Goal: Task Accomplishment & Management: Manage account settings

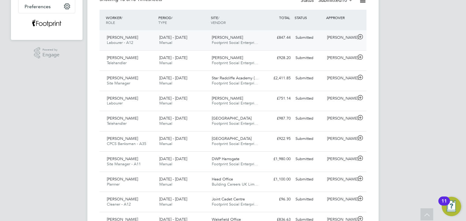
click at [286, 41] on div "£847.44 Submitted" at bounding box center [277, 38] width 32 height 10
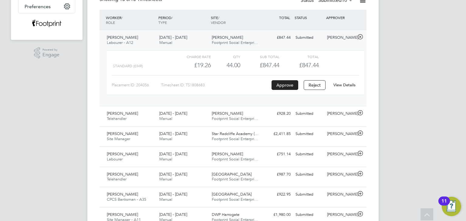
click at [344, 86] on link "View Details" at bounding box center [344, 84] width 22 height 5
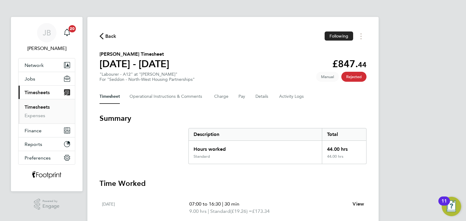
click at [113, 39] on span "Back" at bounding box center [110, 36] width 11 height 7
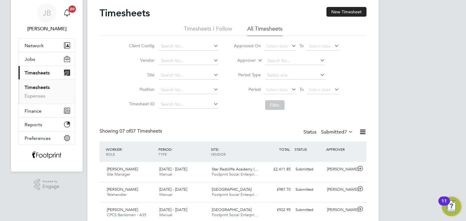
scroll to position [30, 0]
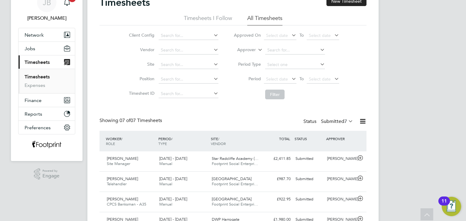
drag, startPoint x: 331, startPoint y: 120, endPoint x: 335, endPoint y: 137, distance: 17.4
click at [331, 120] on label "Submitted 7" at bounding box center [337, 122] width 32 height 6
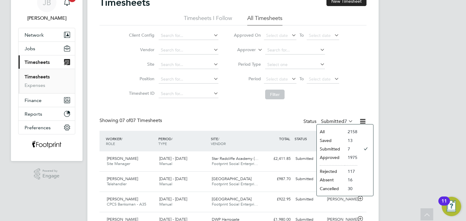
click at [339, 158] on li "Approved" at bounding box center [330, 157] width 28 height 8
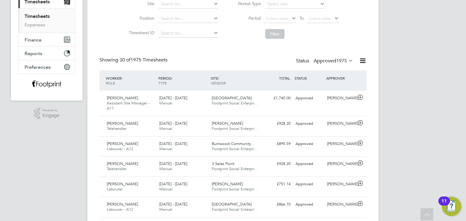
click at [221, 119] on div "Bradley Lane Footprint Social Enterpri…" at bounding box center [235, 126] width 52 height 15
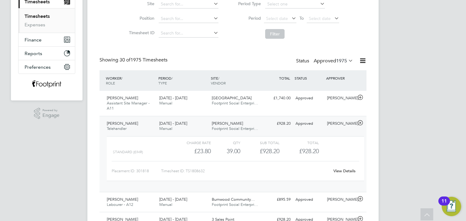
click at [345, 170] on link "View Details" at bounding box center [344, 171] width 22 height 5
click at [246, 128] on span "Footprint Social Enterpri…" at bounding box center [235, 128] width 46 height 5
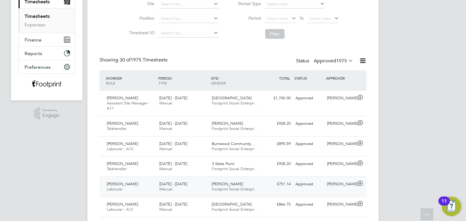
click at [229, 182] on span "[PERSON_NAME]" at bounding box center [227, 184] width 31 height 5
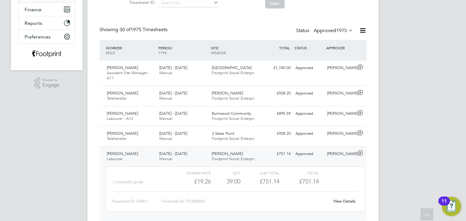
click at [348, 202] on link "View Details" at bounding box center [344, 201] width 22 height 5
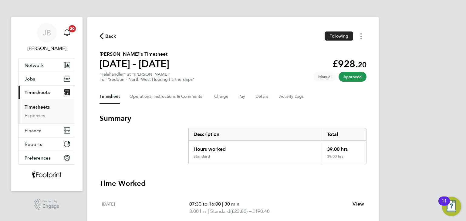
click at [360, 39] on circle "Timesheets Menu" at bounding box center [360, 38] width 1 height 1
click at [344, 52] on link "Download timesheet" at bounding box center [329, 50] width 73 height 12
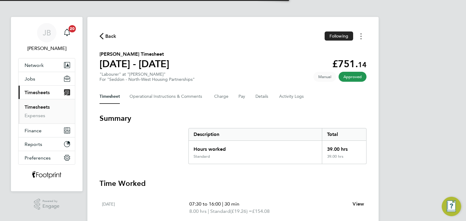
click at [359, 36] on button "Timesheets Menu" at bounding box center [360, 36] width 11 height 9
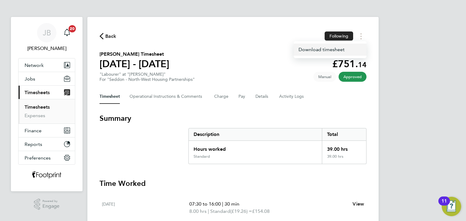
click at [345, 50] on link "Download timesheet" at bounding box center [329, 50] width 73 height 12
click at [40, 108] on link "Timesheets" at bounding box center [37, 107] width 25 height 6
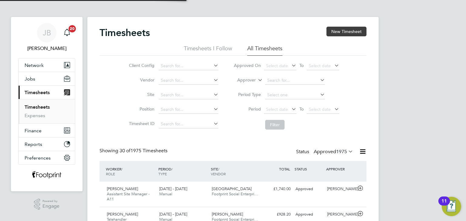
click at [350, 28] on button "New Timesheet" at bounding box center [346, 32] width 40 height 10
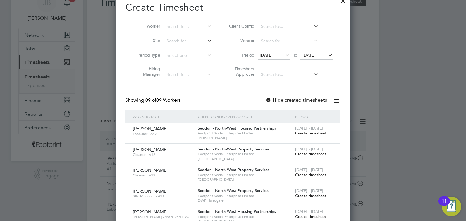
click at [318, 52] on span "19 Aug 2025" at bounding box center [316, 56] width 32 height 8
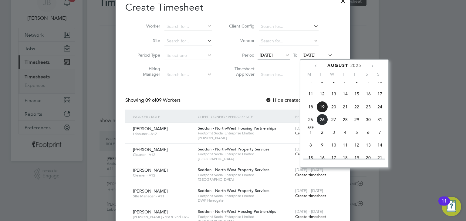
click at [343, 113] on span "21" at bounding box center [345, 107] width 12 height 12
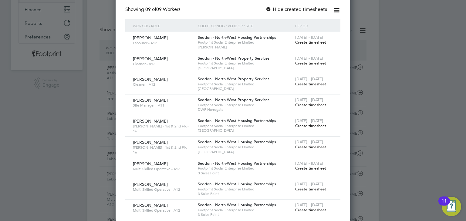
click at [311, 40] on span "Create timesheet" at bounding box center [310, 42] width 31 height 5
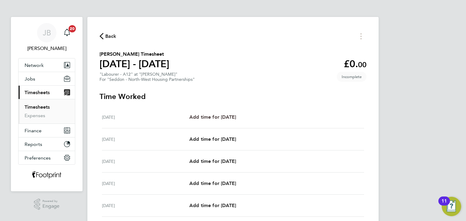
click at [225, 117] on span "Add time for Mon 18 Aug" at bounding box center [212, 117] width 47 height 6
select select "30"
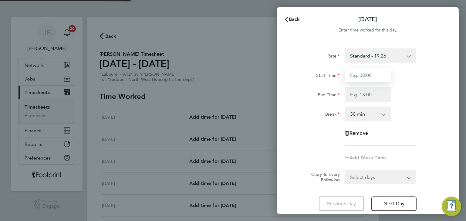
drag, startPoint x: 358, startPoint y: 76, endPoint x: 361, endPoint y: 78, distance: 4.0
click at [358, 76] on input "Start Time" at bounding box center [367, 75] width 46 height 15
type input "07:00"
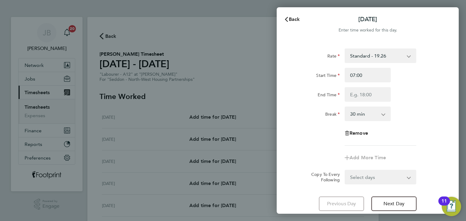
click at [369, 102] on div "Rate Standard - 19.26 Start Time 07:00 End Time Break 0 min 15 min 30 min 45 mi…" at bounding box center [367, 96] width 148 height 97
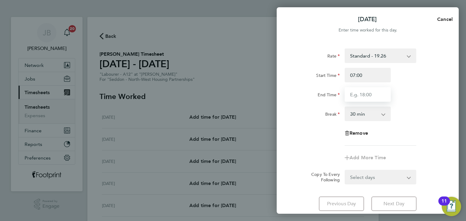
click at [371, 98] on input "End Time" at bounding box center [367, 94] width 46 height 15
type input "16:00"
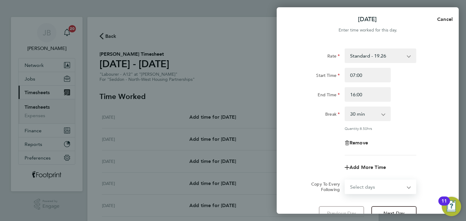
click at [382, 178] on form "Rate Standard - 19.26 Start Time 07:00 End Time 16:00 Break 0 min 15 min 30 min…" at bounding box center [367, 121] width 148 height 146
select select "WEEKDAY"
click at [345, 180] on select "Select days Day Weekday (Mon-Fri) Weekend (Sat-Sun) Tuesday Wednesday Thursday …" at bounding box center [377, 186] width 64 height 13
select select "2025-08-24"
click at [316, 137] on div "Remove" at bounding box center [367, 143] width 153 height 15
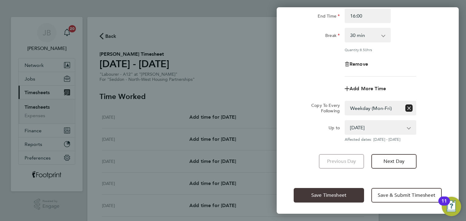
click at [332, 196] on span "Save Timesheet" at bounding box center [328, 195] width 35 height 6
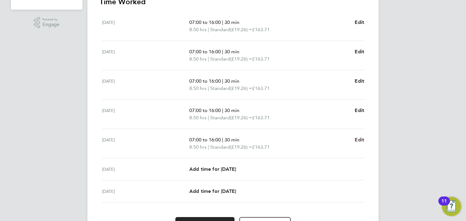
click at [358, 140] on span "Edit" at bounding box center [358, 140] width 9 height 6
select select "30"
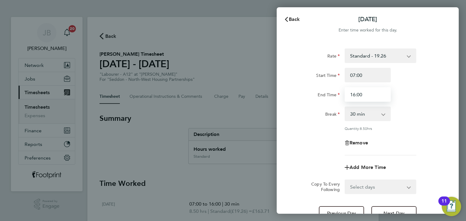
drag, startPoint x: 308, startPoint y: 92, endPoint x: 260, endPoint y: 88, distance: 48.1
click at [272, 92] on div "Back Fri 22 Aug Enter time worked for this day. Rate Standard - 19.26 Start Tim…" at bounding box center [233, 110] width 466 height 221
type input "15:00"
click at [285, 101] on div "Rate Standard - 19.26 Start Time 07:00 End Time 15:00 Break 0 min 15 min 30 min…" at bounding box center [367, 134] width 182 height 187
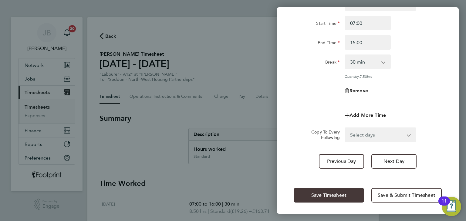
click at [323, 192] on span "Save Timesheet" at bounding box center [328, 195] width 35 height 6
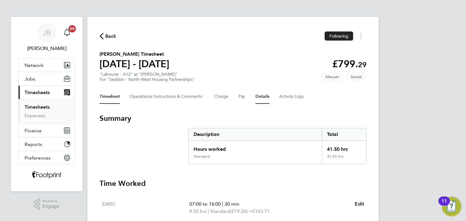
click at [262, 98] on button "Details" at bounding box center [262, 96] width 14 height 15
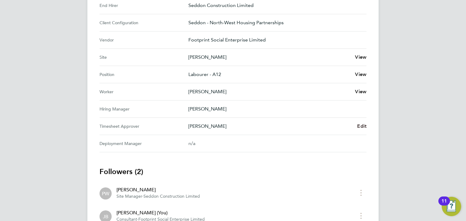
click at [366, 128] on div "Back Following Matthew Ostick's Timesheet 18 - 24 Aug 2025 £799. 29 "Labourer -…" at bounding box center [232, 32] width 291 height 454
click at [364, 127] on span "Edit" at bounding box center [361, 126] width 9 height 6
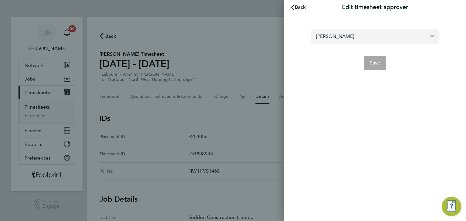
click at [348, 38] on input "Peter Walsh" at bounding box center [374, 36] width 127 height 14
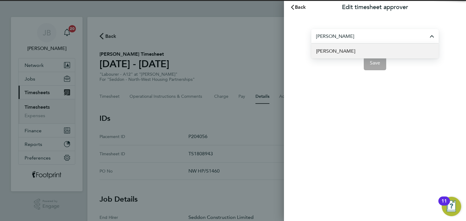
click at [343, 51] on span "Conor Taylor" at bounding box center [335, 51] width 39 height 7
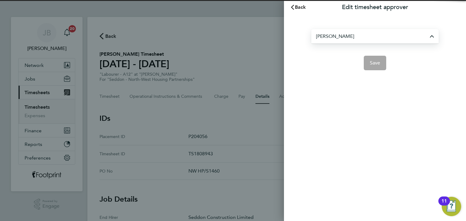
type input "Conor Taylor"
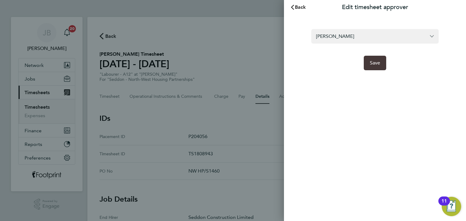
click at [373, 67] on button "Save" at bounding box center [374, 63] width 23 height 15
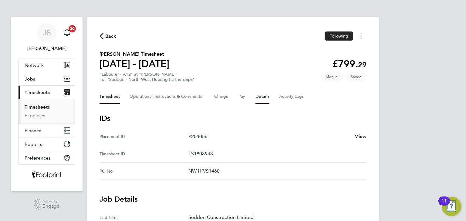
click at [115, 96] on button "Timesheet" at bounding box center [109, 96] width 20 height 15
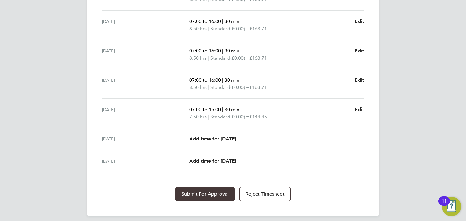
click at [194, 191] on span "Submit For Approval" at bounding box center [204, 194] width 47 height 6
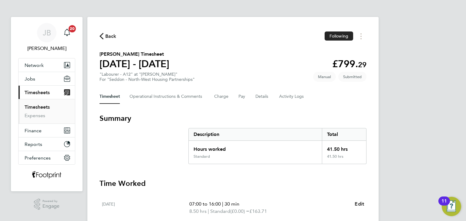
click at [44, 106] on link "Timesheets" at bounding box center [37, 107] width 25 height 6
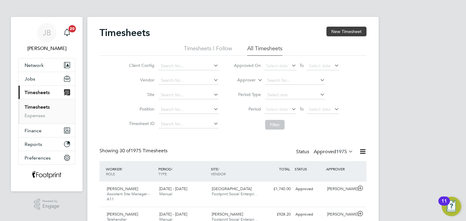
click at [350, 27] on button "New Timesheet" at bounding box center [346, 32] width 40 height 10
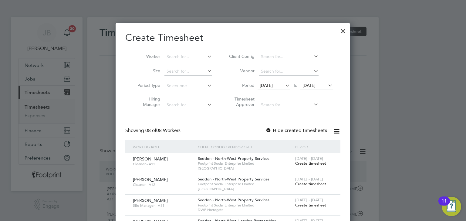
click at [340, 32] on div at bounding box center [342, 29] width 11 height 11
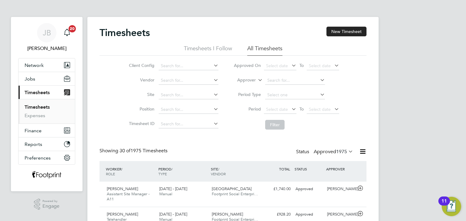
click at [35, 107] on link "Timesheets" at bounding box center [37, 107] width 25 height 6
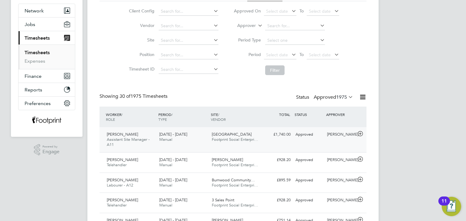
scroll to position [61, 0]
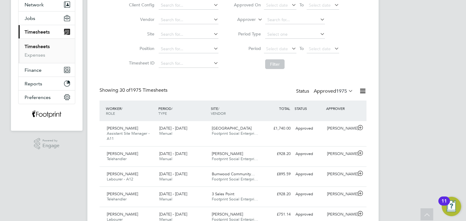
click at [329, 88] on div "Status Approved 1975" at bounding box center [325, 91] width 58 height 8
click at [328, 90] on label "Approved 1975" at bounding box center [332, 91] width 39 height 6
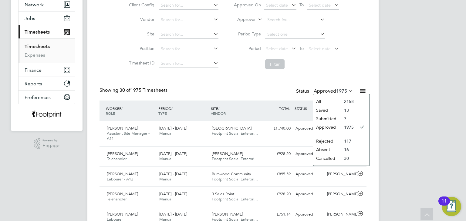
click at [335, 119] on li "Submitted" at bounding box center [327, 119] width 28 height 8
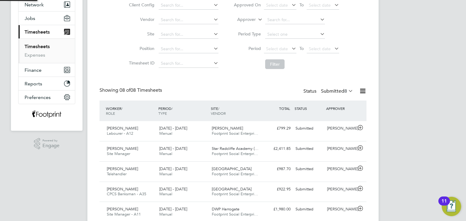
scroll to position [3, 3]
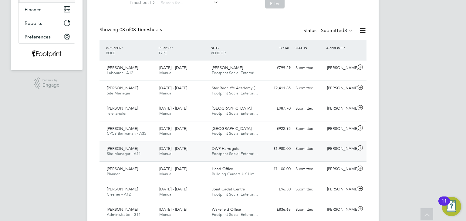
click at [315, 143] on div "Jack Young Site Manager - A11 18 - 24 Aug 2025 18 - 24 Aug 2025 Manual DWP Harr…" at bounding box center [232, 151] width 267 height 20
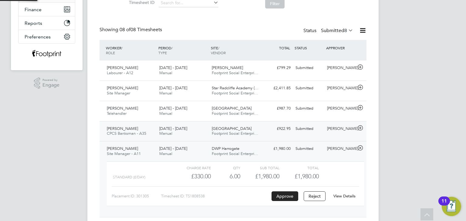
click at [316, 133] on div "Submitted" at bounding box center [309, 129] width 32 height 10
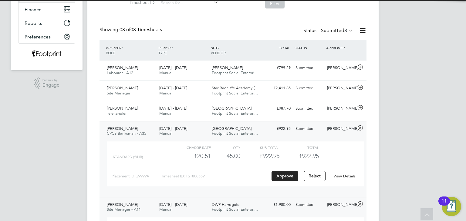
click at [348, 176] on link "View Details" at bounding box center [344, 176] width 22 height 5
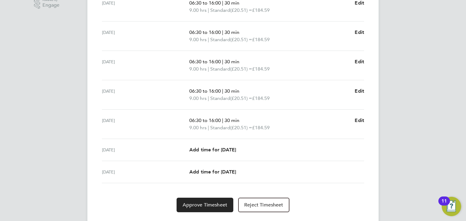
scroll to position [216, 0]
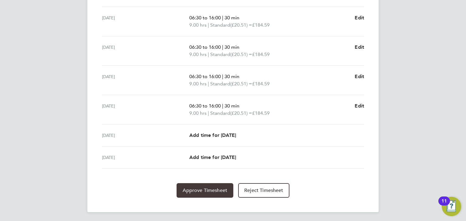
drag, startPoint x: 205, startPoint y: 185, endPoint x: 205, endPoint y: 175, distance: 10.0
click at [205, 185] on button "Approve Timesheet" at bounding box center [204, 190] width 57 height 15
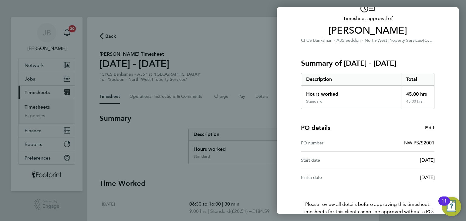
scroll to position [69, 0]
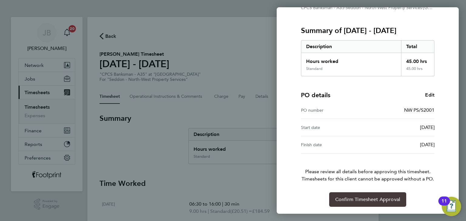
click at [358, 197] on span "Confirm Timesheet Approval" at bounding box center [367, 200] width 65 height 6
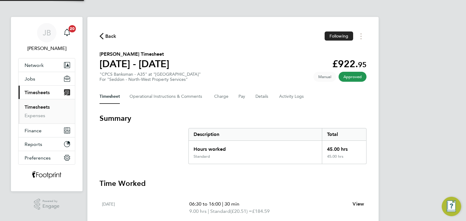
drag, startPoint x: 39, startPoint y: 99, endPoint x: 43, endPoint y: 105, distance: 6.5
click at [40, 101] on ul "Timesheets Expenses" at bounding box center [46, 111] width 56 height 25
click at [44, 106] on link "Timesheets" at bounding box center [37, 107] width 25 height 6
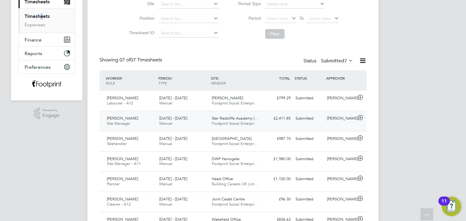
click at [335, 122] on div "[PERSON_NAME]" at bounding box center [340, 119] width 32 height 10
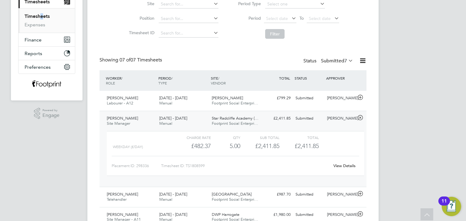
click at [342, 167] on link "View Details" at bounding box center [344, 165] width 22 height 5
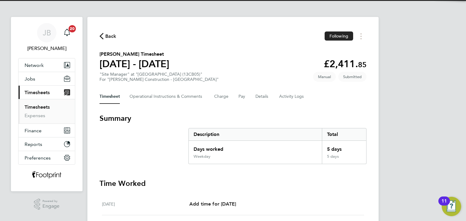
click at [269, 97] on div "Timesheet Operational Instructions & Comments Charge Pay Details Activity Logs" at bounding box center [232, 96] width 267 height 15
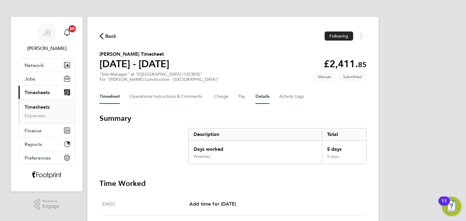
click at [266, 98] on button "Details" at bounding box center [262, 96] width 14 height 15
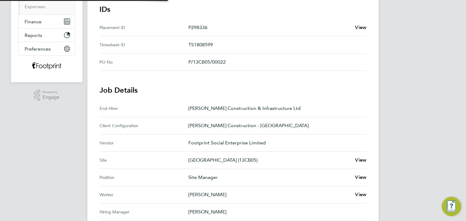
scroll to position [212, 0]
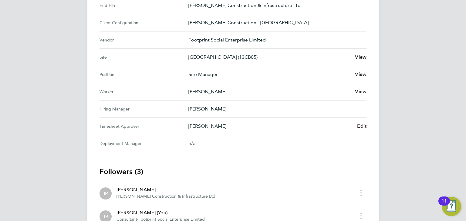
click at [359, 126] on span "Edit" at bounding box center [361, 126] width 9 height 6
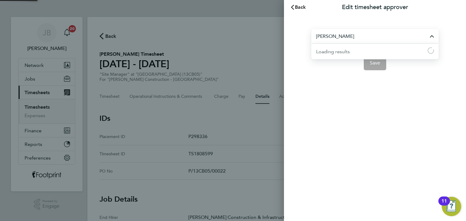
click at [356, 40] on input "Dewi Edwards" at bounding box center [374, 36] width 127 height 14
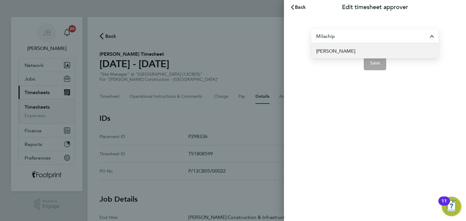
click at [327, 55] on li "Peter Milachip" at bounding box center [374, 51] width 127 height 15
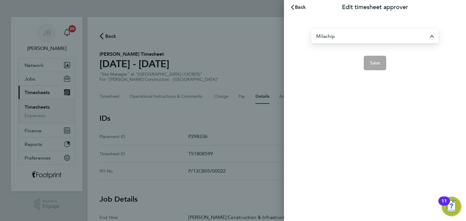
type input "Peter Milachip"
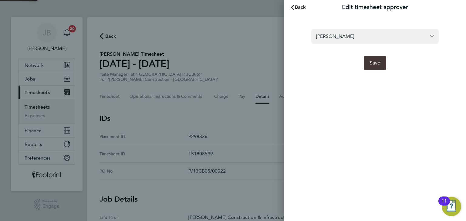
click at [367, 64] on button "Save" at bounding box center [374, 63] width 23 height 15
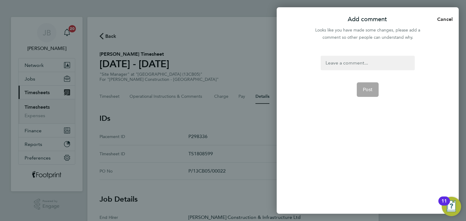
click at [352, 58] on div at bounding box center [367, 63] width 94 height 15
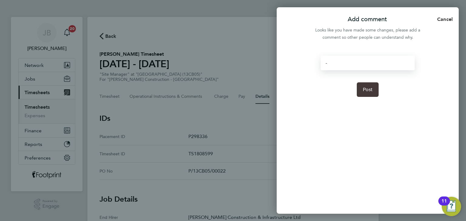
click at [372, 92] on button "Post" at bounding box center [367, 89] width 22 height 15
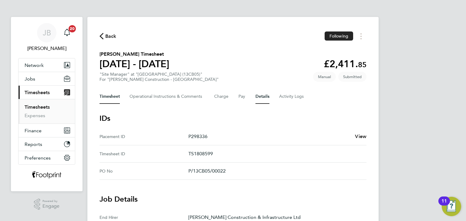
click at [106, 96] on button "Timesheet" at bounding box center [109, 96] width 20 height 15
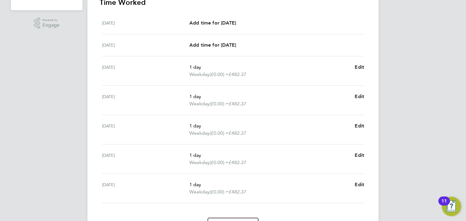
scroll to position [216, 0]
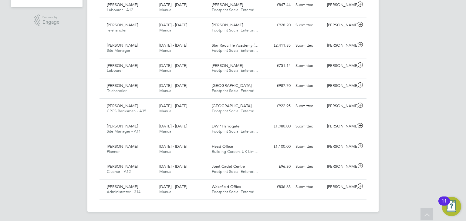
scroll to position [33, 0]
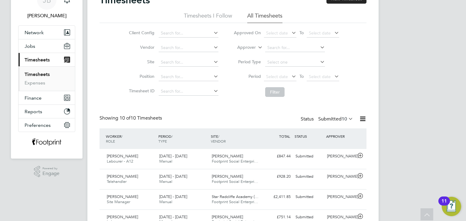
click at [332, 117] on label "Submitted 10" at bounding box center [335, 119] width 35 height 6
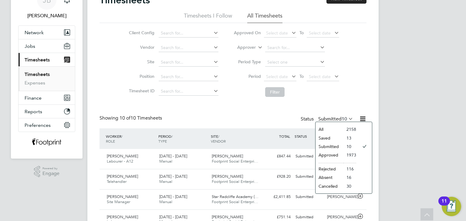
click at [333, 156] on li "Approved" at bounding box center [329, 155] width 28 height 8
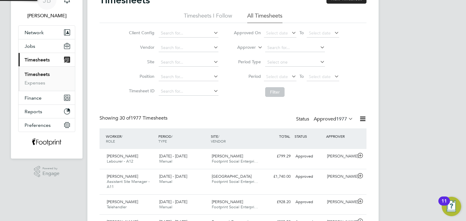
scroll to position [3, 3]
click at [276, 164] on div "Matthew Ostick Labourer - A12 18 - 24 Aug 2025 18 - 24 Aug 2025 Manual Bradley …" at bounding box center [232, 159] width 267 height 20
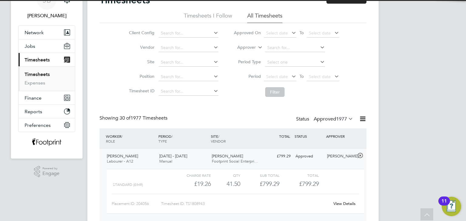
click at [344, 202] on link "View Details" at bounding box center [344, 203] width 22 height 5
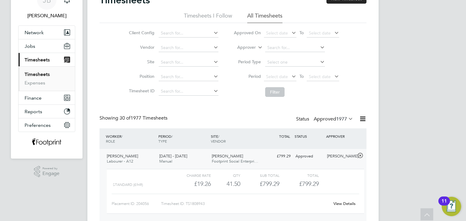
click at [169, 160] on span "Manual" at bounding box center [165, 161] width 13 height 5
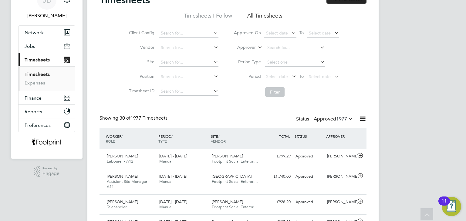
click at [329, 119] on label "Approved 1977" at bounding box center [332, 119] width 39 height 6
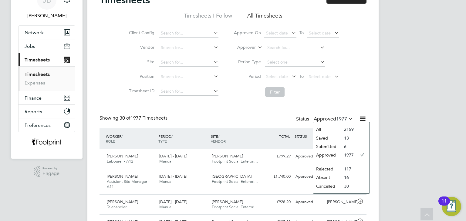
click at [329, 146] on li "Submitted" at bounding box center [327, 146] width 28 height 8
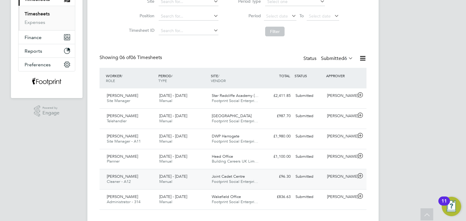
click at [212, 186] on div "Joint Cadet Centre Footprint Social Enterpri…" at bounding box center [235, 179] width 52 height 15
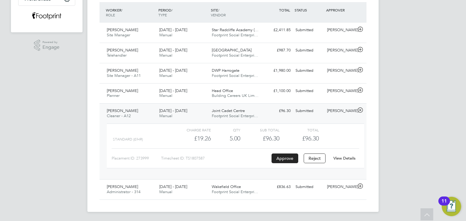
click at [339, 157] on link "View Details" at bounding box center [344, 158] width 22 height 5
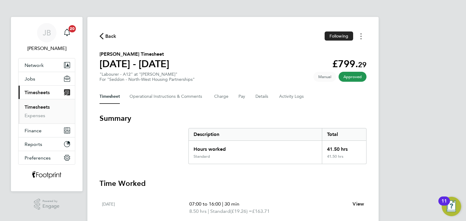
click at [358, 38] on button "Timesheets Menu" at bounding box center [360, 36] width 11 height 9
click at [343, 48] on link "Download timesheet" at bounding box center [329, 50] width 73 height 12
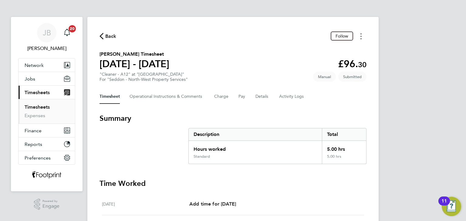
click at [358, 37] on button "Timesheets Menu" at bounding box center [360, 36] width 11 height 9
click at [335, 65] on link "Download timesheet" at bounding box center [329, 62] width 73 height 12
click at [38, 108] on link "Timesheets" at bounding box center [37, 107] width 25 height 6
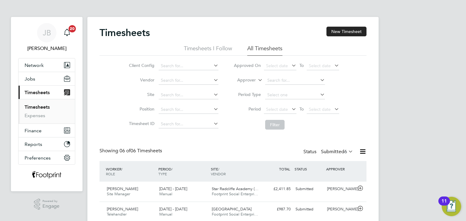
click at [338, 152] on label "Submitted 6" at bounding box center [337, 152] width 32 height 6
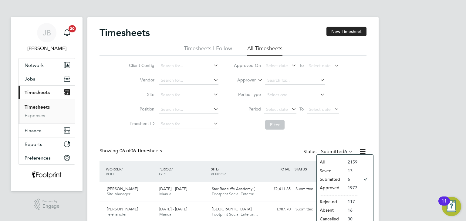
click at [339, 189] on li "Approved" at bounding box center [330, 188] width 28 height 8
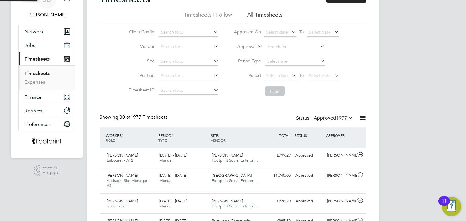
scroll to position [3, 3]
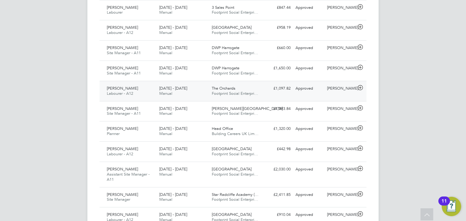
click at [205, 85] on div "18 - 24 Aug 2025 Manual" at bounding box center [183, 91] width 52 height 15
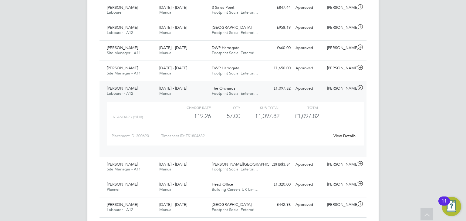
click at [340, 136] on link "View Details" at bounding box center [344, 135] width 22 height 5
click at [239, 91] on span "Footprint Social Enterpri…" at bounding box center [235, 93] width 46 height 5
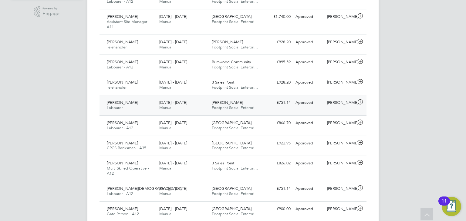
click at [178, 105] on div "18 - 24 Aug 2025 Manual" at bounding box center [183, 105] width 52 height 15
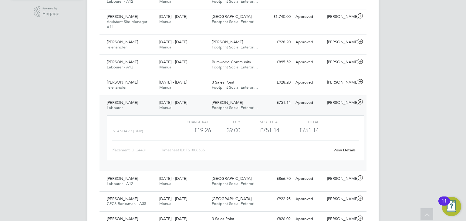
click at [343, 148] on link "View Details" at bounding box center [344, 150] width 22 height 5
click at [223, 105] on span "Footprint Social Enterpri…" at bounding box center [235, 107] width 46 height 5
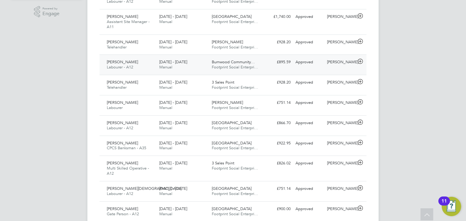
scroll to position [72, 0]
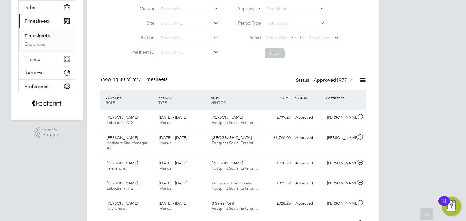
click at [326, 80] on label "Approved 1977" at bounding box center [332, 80] width 39 height 6
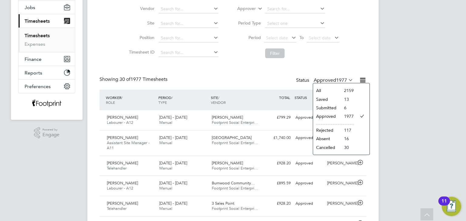
click at [328, 108] on li "Submitted" at bounding box center [327, 108] width 28 height 8
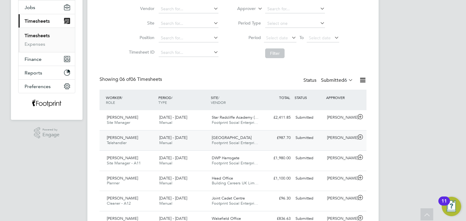
scroll to position [15, 53]
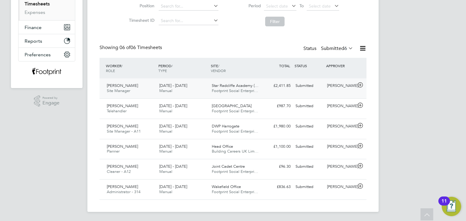
click at [226, 90] on span "Footprint Social Enterpri…" at bounding box center [235, 90] width 46 height 5
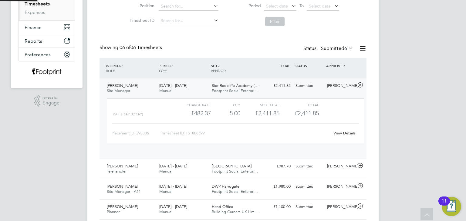
scroll to position [10, 59]
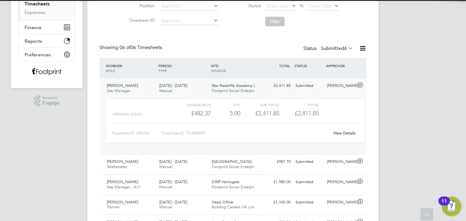
click at [344, 133] on link "View Details" at bounding box center [344, 133] width 22 height 5
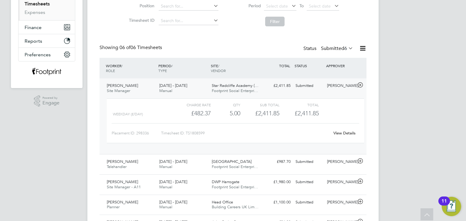
click at [229, 86] on span "Star Radcliffe Academy (…" at bounding box center [235, 85] width 47 height 5
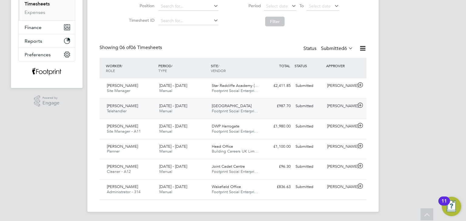
click at [182, 110] on div "18 - 24 Aug 2025 Manual" at bounding box center [183, 108] width 52 height 15
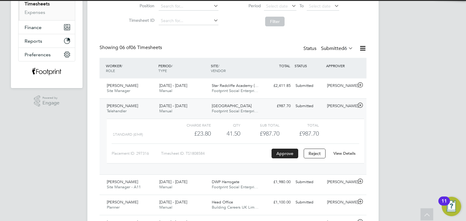
click at [345, 155] on div "View Details" at bounding box center [344, 154] width 30 height 10
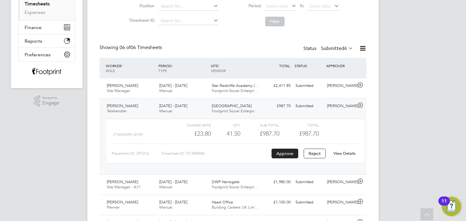
click at [344, 152] on link "View Details" at bounding box center [344, 153] width 22 height 5
click at [343, 153] on link "View Details" at bounding box center [344, 153] width 22 height 5
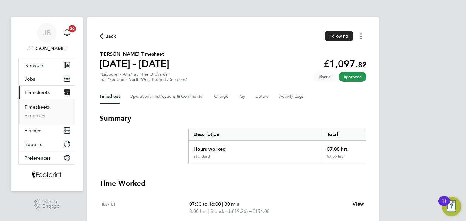
click at [364, 37] on button "Timesheets Menu" at bounding box center [360, 36] width 11 height 9
click at [320, 51] on link "Download timesheet" at bounding box center [329, 50] width 73 height 12
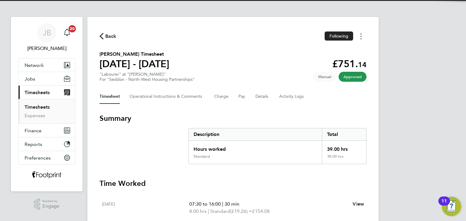
click at [359, 37] on button "Timesheets Menu" at bounding box center [360, 36] width 11 height 9
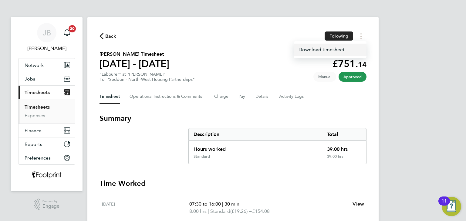
click at [335, 50] on link "Download timesheet" at bounding box center [329, 50] width 73 height 12
drag, startPoint x: 45, startPoint y: 107, endPoint x: 55, endPoint y: 105, distance: 10.3
click at [45, 107] on link "Timesheets" at bounding box center [37, 107] width 25 height 6
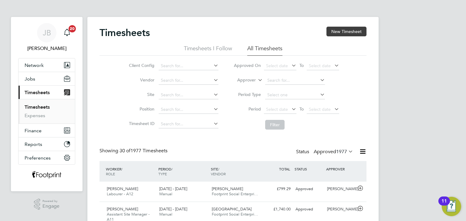
click at [333, 32] on button "New Timesheet" at bounding box center [346, 32] width 40 height 10
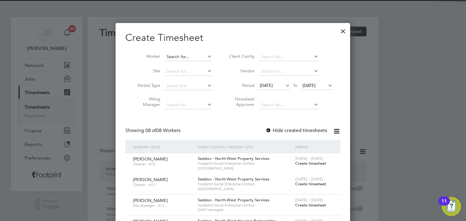
click at [190, 56] on input at bounding box center [188, 57] width 48 height 8
click at [187, 61] on li "Daniel Rutherford" at bounding box center [201, 65] width 75 height 8
type input "Daniel Rutherford"
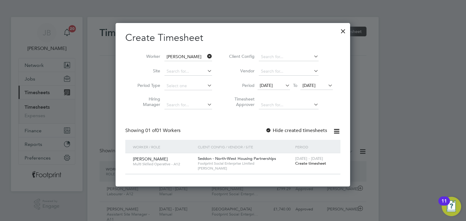
click at [315, 162] on span "Create timesheet" at bounding box center [310, 163] width 31 height 5
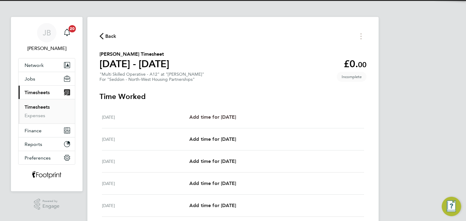
click at [216, 115] on span "Add time for Mon 18 Aug" at bounding box center [212, 117] width 47 height 6
select select "30"
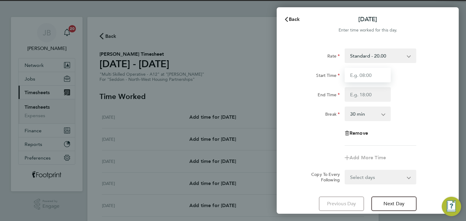
drag, startPoint x: 370, startPoint y: 78, endPoint x: 370, endPoint y: 81, distance: 3.6
click at [370, 78] on input "Start Time" at bounding box center [367, 75] width 46 height 15
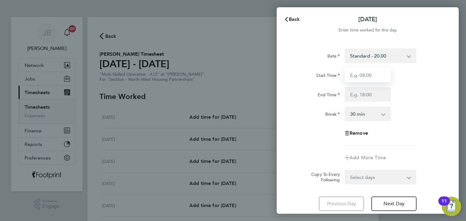
type input "07:30"
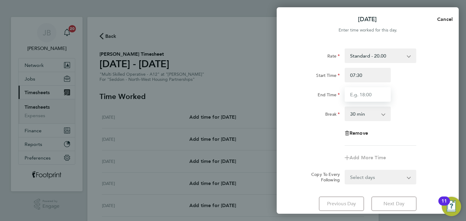
click at [371, 95] on input "End Time" at bounding box center [367, 94] width 46 height 15
type input "16:00"
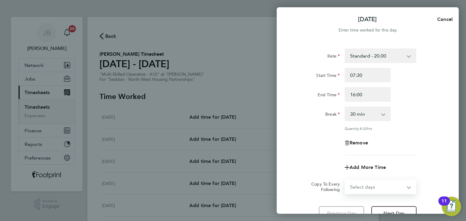
click at [371, 177] on form "Rate Standard - 20.00 Start Time 07:30 End Time 16:00 Break 0 min 15 min 30 min…" at bounding box center [367, 121] width 148 height 146
select select "WEEKDAY"
click at [345, 180] on select "Select days Day Weekday (Mon-Fri) Weekend (Sat-Sun) Tuesday Wednesday Thursday …" at bounding box center [377, 186] width 64 height 13
select select "2025-08-24"
click at [320, 131] on div "Rate Standard - 20.00 Start Time 07:30 End Time 16:00 Break 0 min 15 min 30 min…" at bounding box center [367, 101] width 148 height 107
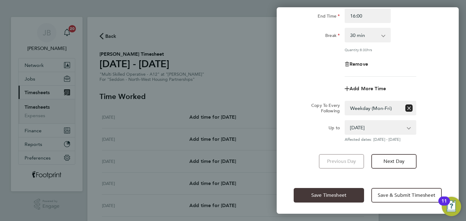
click at [331, 197] on span "Save Timesheet" at bounding box center [328, 195] width 35 height 6
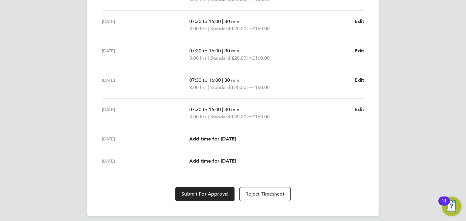
click at [358, 112] on span "Edit" at bounding box center [358, 110] width 9 height 6
select select "30"
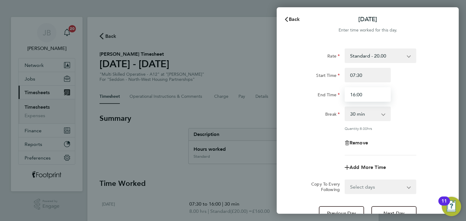
drag, startPoint x: 366, startPoint y: 94, endPoint x: 296, endPoint y: 92, distance: 70.3
click at [297, 92] on div "End Time 16:00" at bounding box center [367, 94] width 153 height 15
type input "15:00"
click at [296, 92] on div "End Time" at bounding box center [316, 93] width 46 height 12
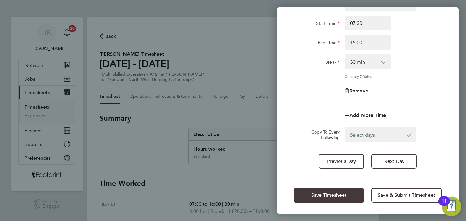
click at [323, 191] on button "Save Timesheet" at bounding box center [328, 195] width 70 height 15
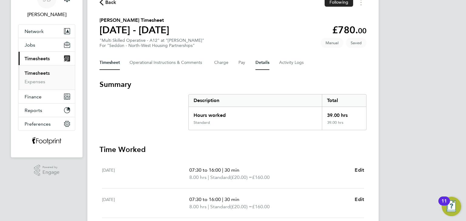
click at [257, 65] on button "Details" at bounding box center [262, 62] width 14 height 15
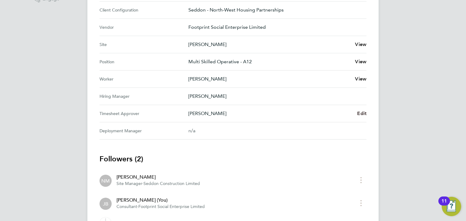
click at [361, 114] on span "Edit" at bounding box center [361, 114] width 9 height 6
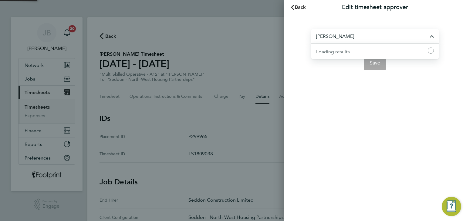
click at [374, 38] on input "Neil McDermott" at bounding box center [374, 36] width 127 height 14
type input "[PERSON_NAME]"
click at [343, 53] on span "[PERSON_NAME]" at bounding box center [335, 51] width 38 height 7
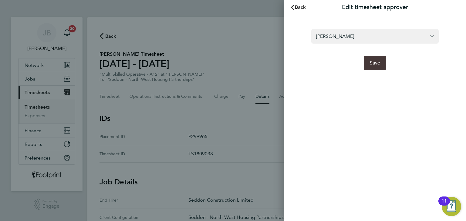
click at [373, 65] on span "Save" at bounding box center [374, 63] width 11 height 6
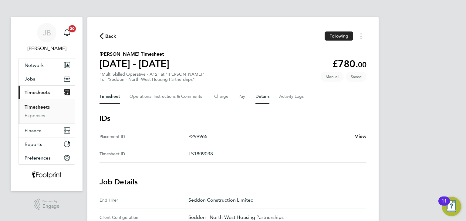
drag, startPoint x: 109, startPoint y: 99, endPoint x: 112, endPoint y: 107, distance: 8.4
click at [109, 99] on button "Timesheet" at bounding box center [109, 96] width 20 height 15
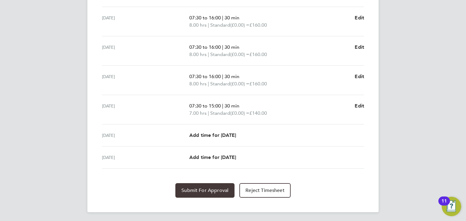
click at [185, 188] on span "Submit For Approval" at bounding box center [204, 191] width 47 height 6
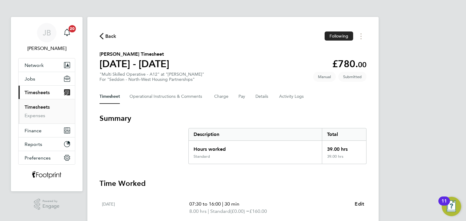
click at [44, 109] on link "Timesheets" at bounding box center [37, 107] width 25 height 6
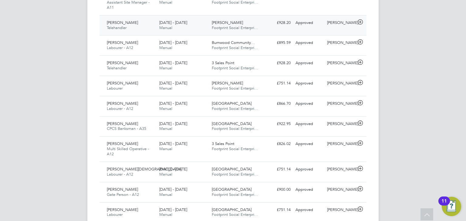
click at [196, 18] on div "18 - 24 Aug 2025 Manual" at bounding box center [183, 25] width 52 height 15
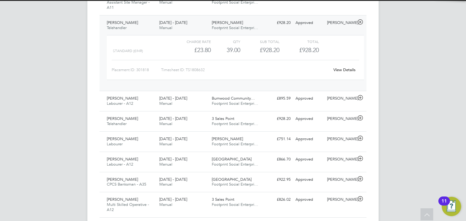
click at [341, 67] on div "View Details" at bounding box center [344, 70] width 30 height 10
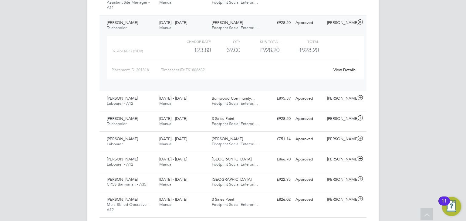
click at [340, 69] on link "View Details" at bounding box center [344, 69] width 22 height 5
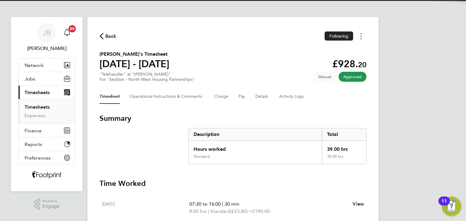
click at [360, 38] on icon "Timesheets Menu" at bounding box center [360, 36] width 1 height 6
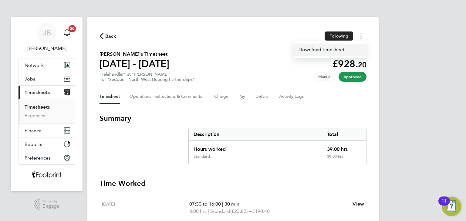
click at [338, 51] on link "Download timesheet" at bounding box center [329, 50] width 73 height 12
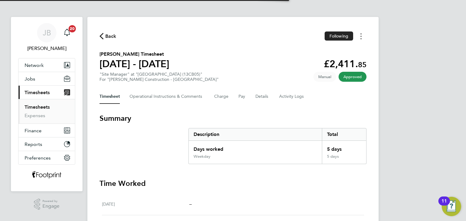
click at [357, 39] on button "Timesheets Menu" at bounding box center [360, 36] width 11 height 9
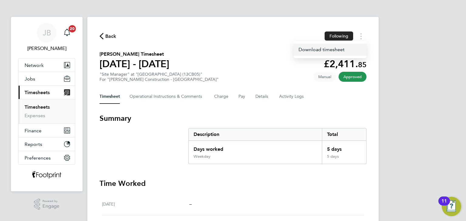
click at [329, 48] on link "Download timesheet" at bounding box center [329, 50] width 73 height 12
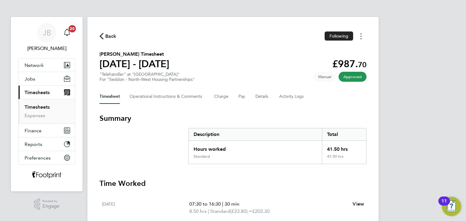
click at [361, 36] on icon "Timesheets Menu" at bounding box center [360, 36] width 1 height 6
click at [334, 51] on link "Download timesheet" at bounding box center [329, 50] width 73 height 12
click at [361, 35] on icon "Timesheets Menu" at bounding box center [360, 36] width 1 height 6
click at [343, 48] on link "Download timesheet" at bounding box center [329, 50] width 73 height 12
click at [35, 105] on link "Timesheets" at bounding box center [37, 107] width 25 height 6
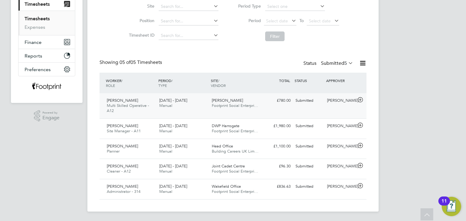
scroll to position [85, 0]
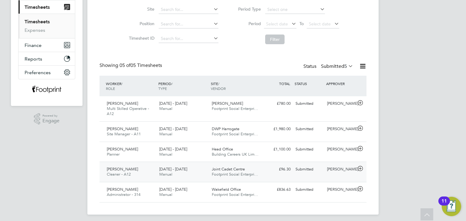
click at [304, 174] on div "Submitted" at bounding box center [309, 170] width 32 height 10
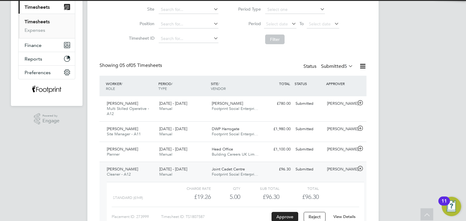
scroll to position [144, 0]
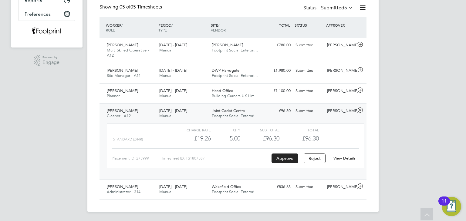
click at [346, 162] on div "View Details" at bounding box center [344, 159] width 30 height 10
click at [343, 157] on link "View Details" at bounding box center [344, 158] width 22 height 5
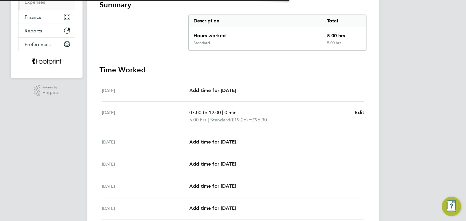
scroll to position [187, 0]
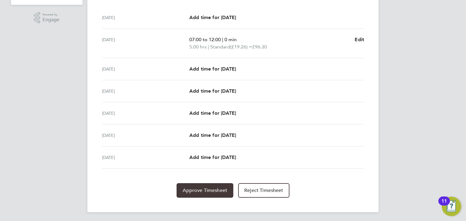
click at [197, 195] on button "Approve Timesheet" at bounding box center [204, 190] width 57 height 15
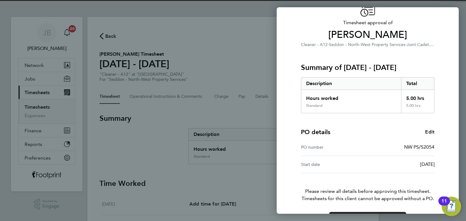
scroll to position [52, 0]
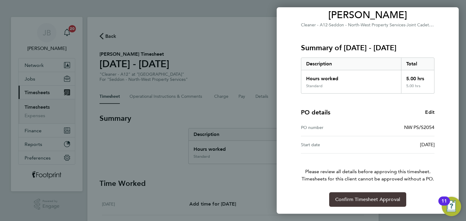
click at [363, 195] on button "Confirm Timesheet Approval" at bounding box center [367, 199] width 77 height 15
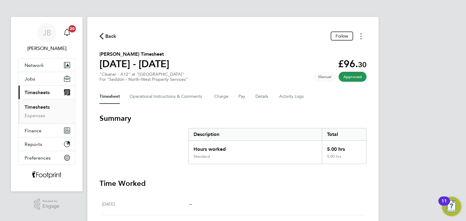
click at [358, 37] on button "Timesheets Menu" at bounding box center [360, 36] width 11 height 9
click at [323, 63] on link "Download timesheet" at bounding box center [329, 62] width 73 height 12
click at [105, 37] on span "Back" at bounding box center [107, 36] width 17 height 6
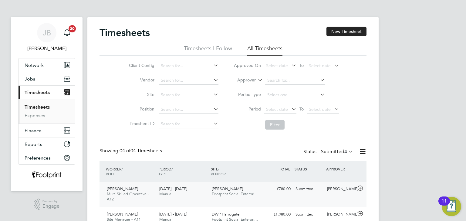
click at [262, 183] on div "Daniel Rutherford Multi Skilled Operative - A12 18 - 24 Aug 2025 18 - 24 Aug 20…" at bounding box center [232, 194] width 267 height 25
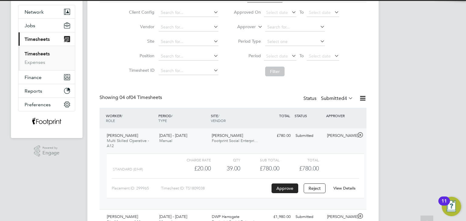
scroll to position [61, 0]
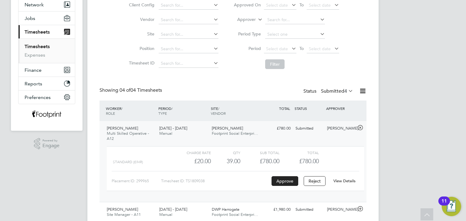
click at [346, 180] on link "View Details" at bounding box center [344, 181] width 22 height 5
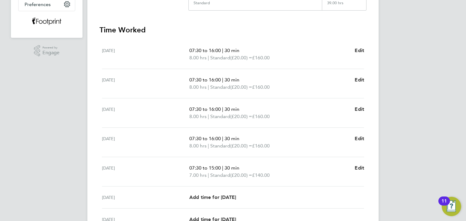
scroll to position [4, 0]
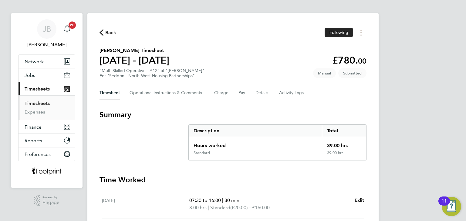
click at [45, 102] on link "Timesheets" at bounding box center [37, 104] width 25 height 6
